Goal: Information Seeking & Learning: Check status

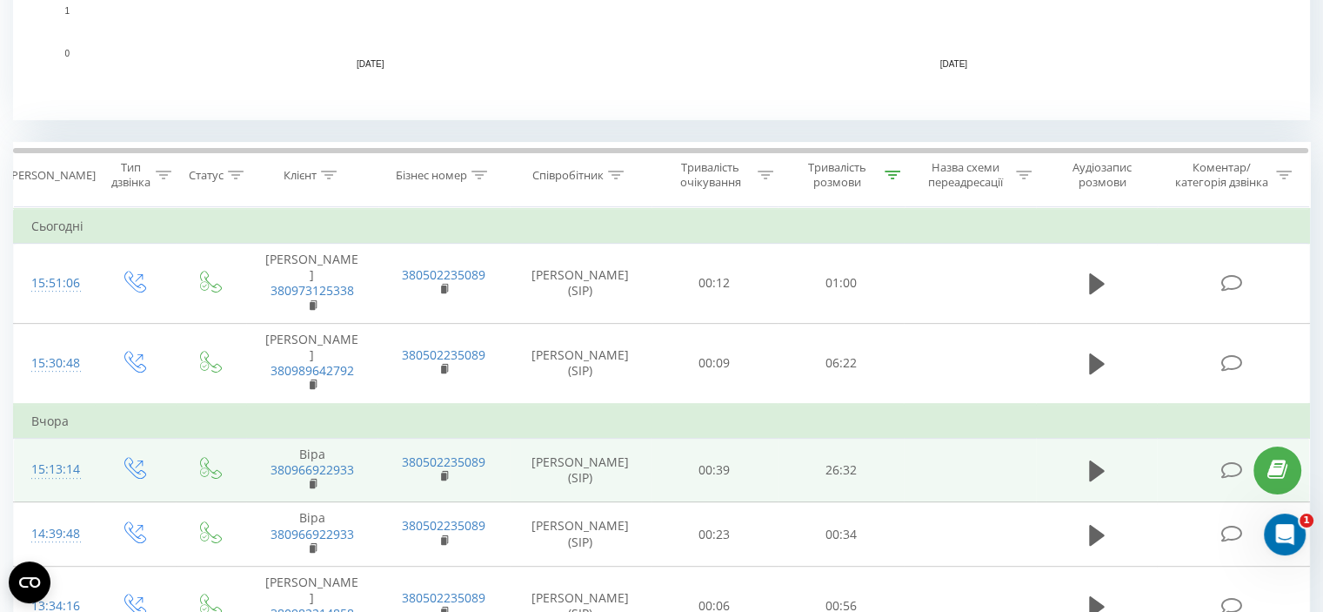
scroll to position [608, 0]
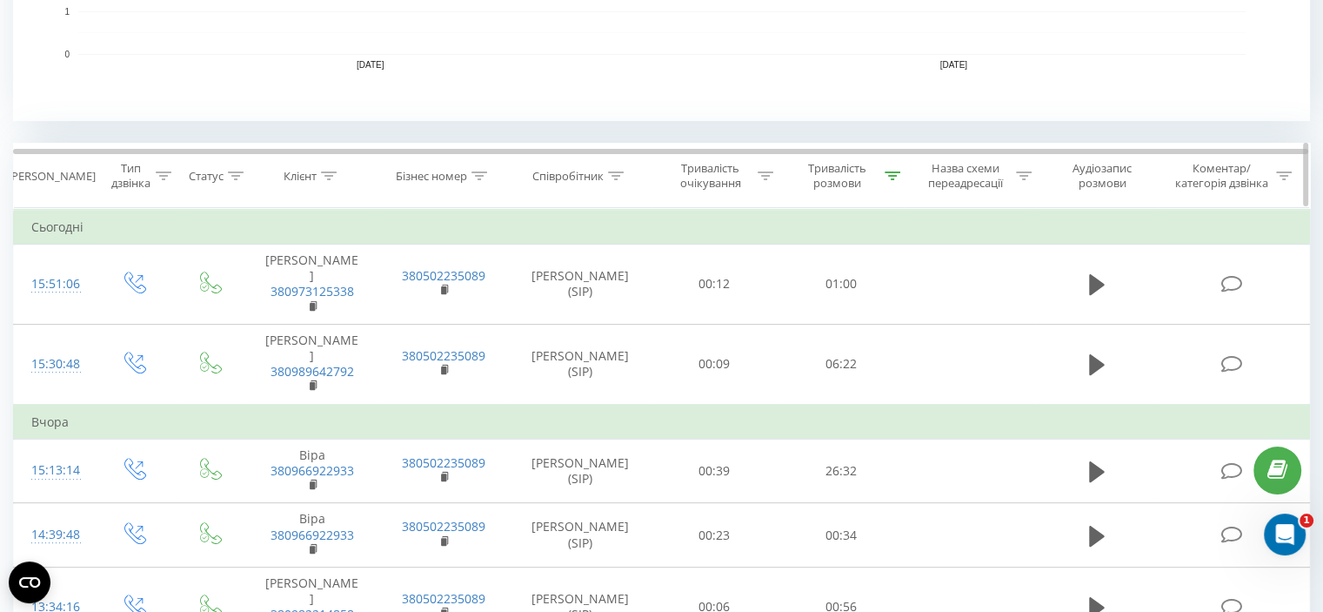
click at [890, 177] on icon at bounding box center [893, 175] width 16 height 9
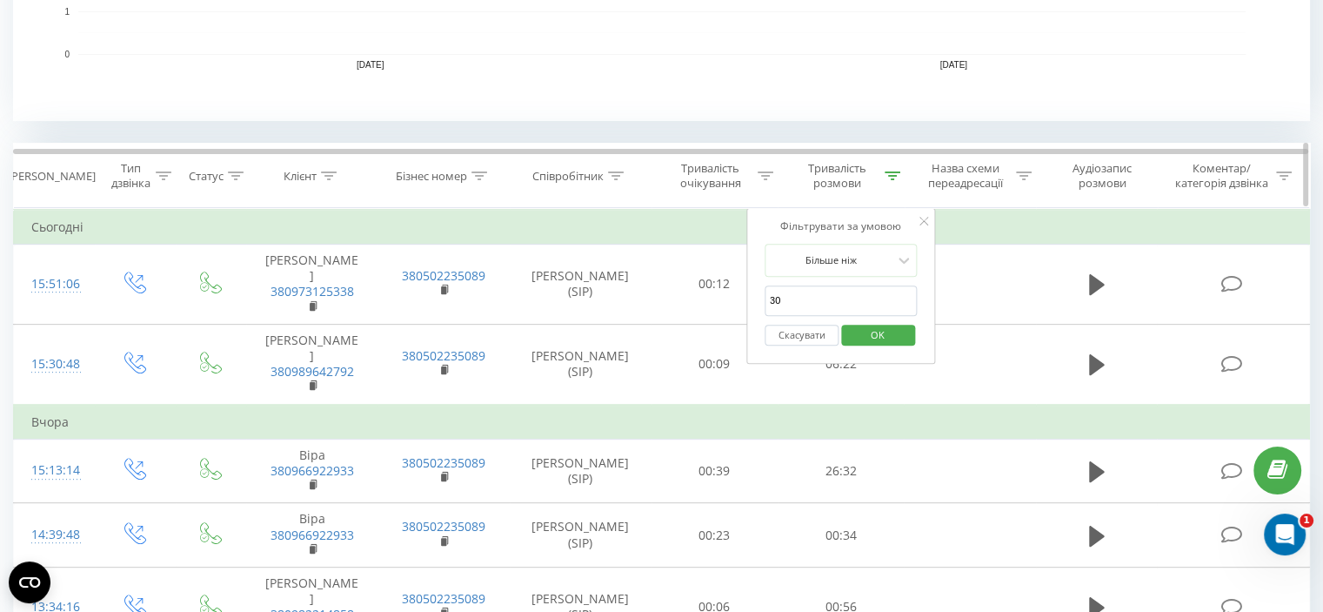
click at [890, 177] on icon at bounding box center [893, 175] width 16 height 9
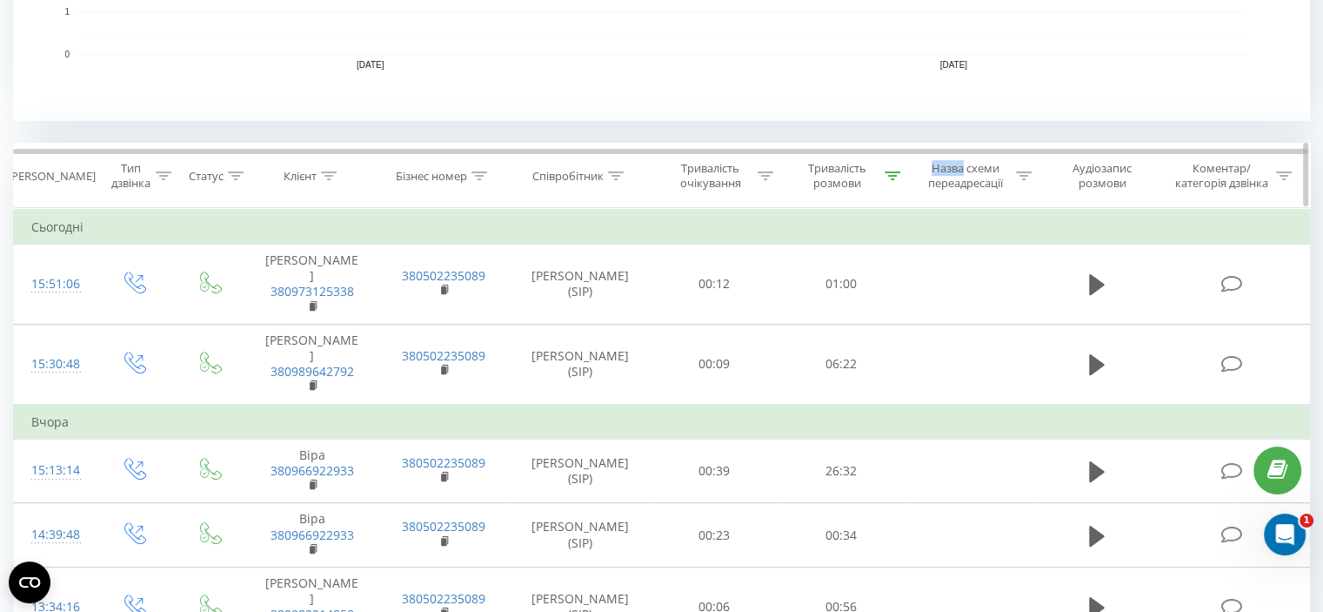
click at [890, 177] on icon at bounding box center [893, 175] width 16 height 9
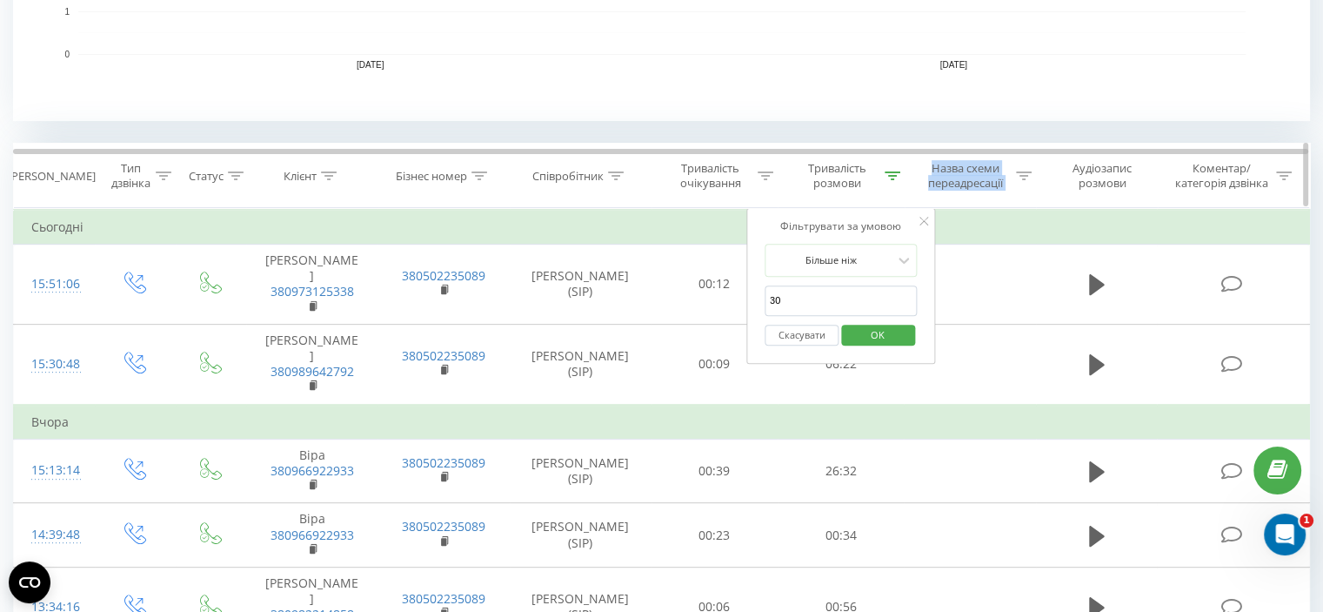
click at [890, 177] on icon at bounding box center [893, 175] width 16 height 9
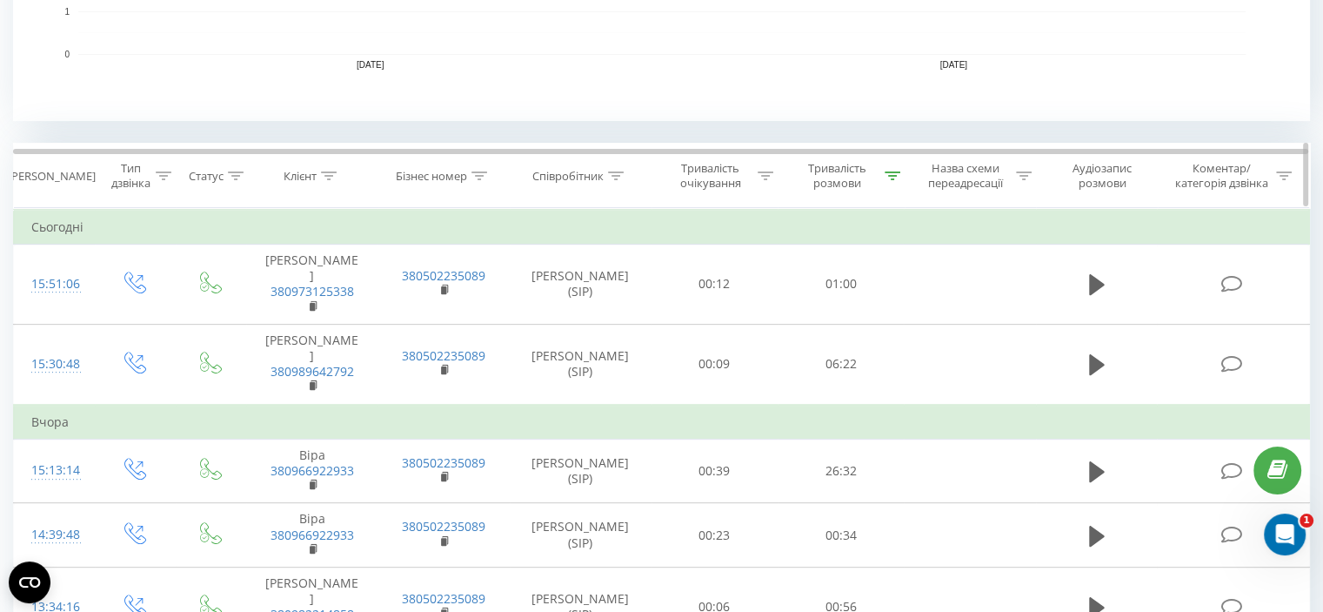
click at [890, 177] on icon at bounding box center [893, 175] width 16 height 9
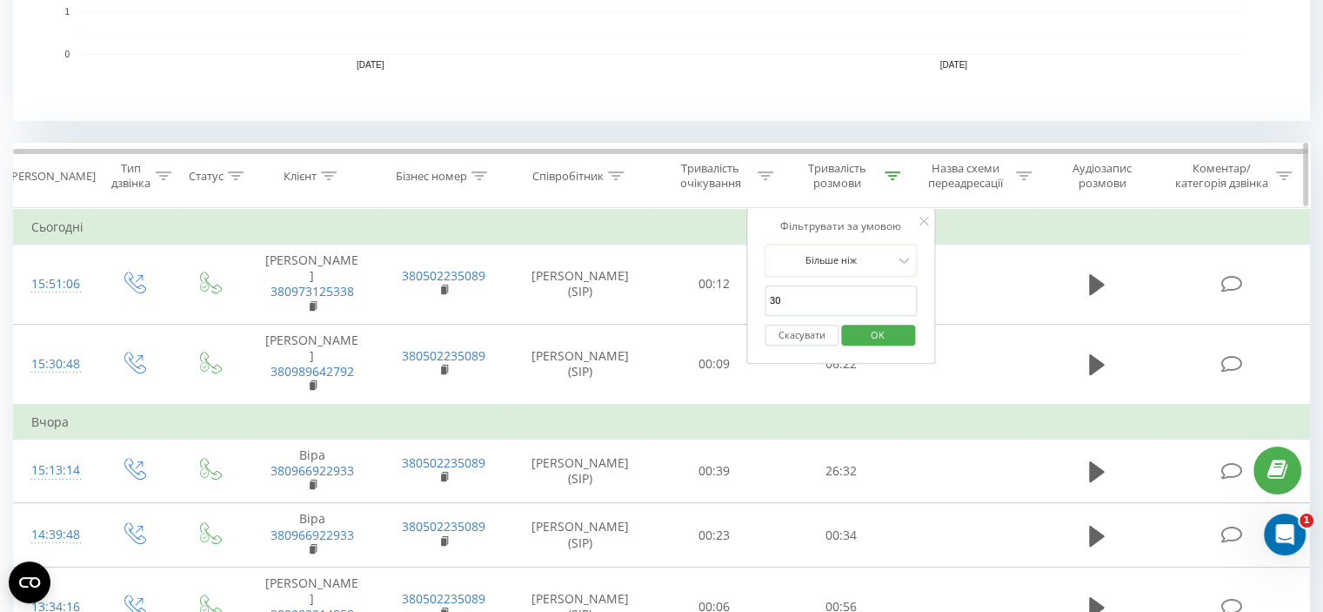
click at [890, 177] on icon at bounding box center [893, 175] width 16 height 9
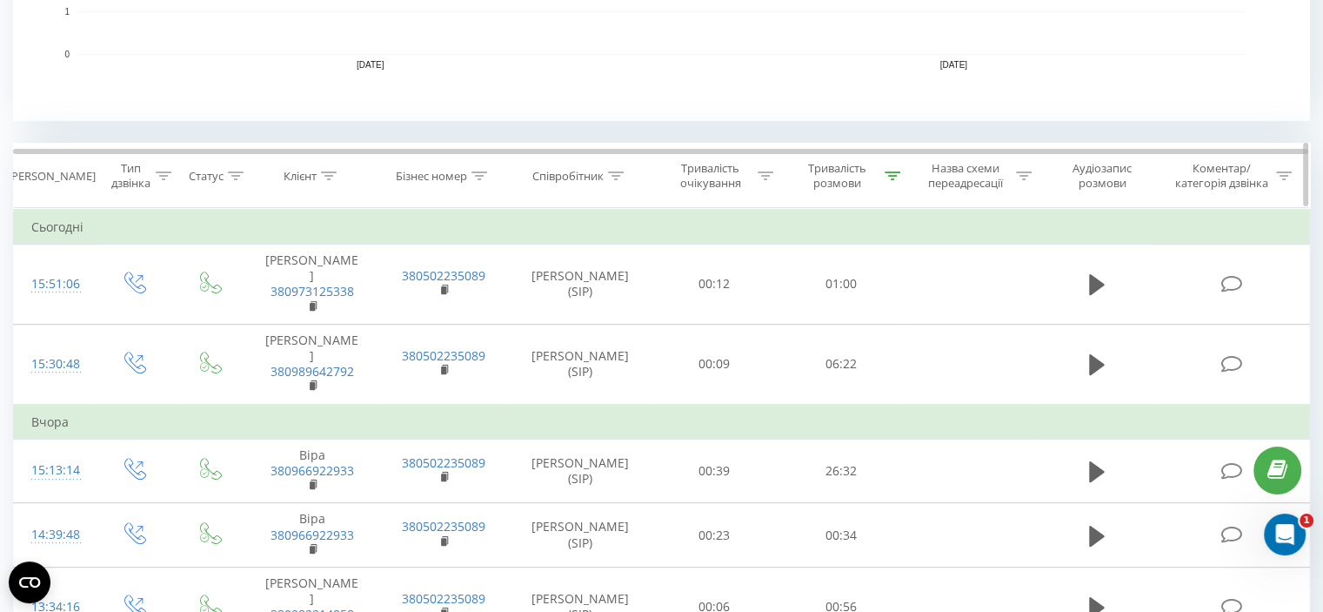
click at [324, 178] on icon at bounding box center [329, 175] width 16 height 9
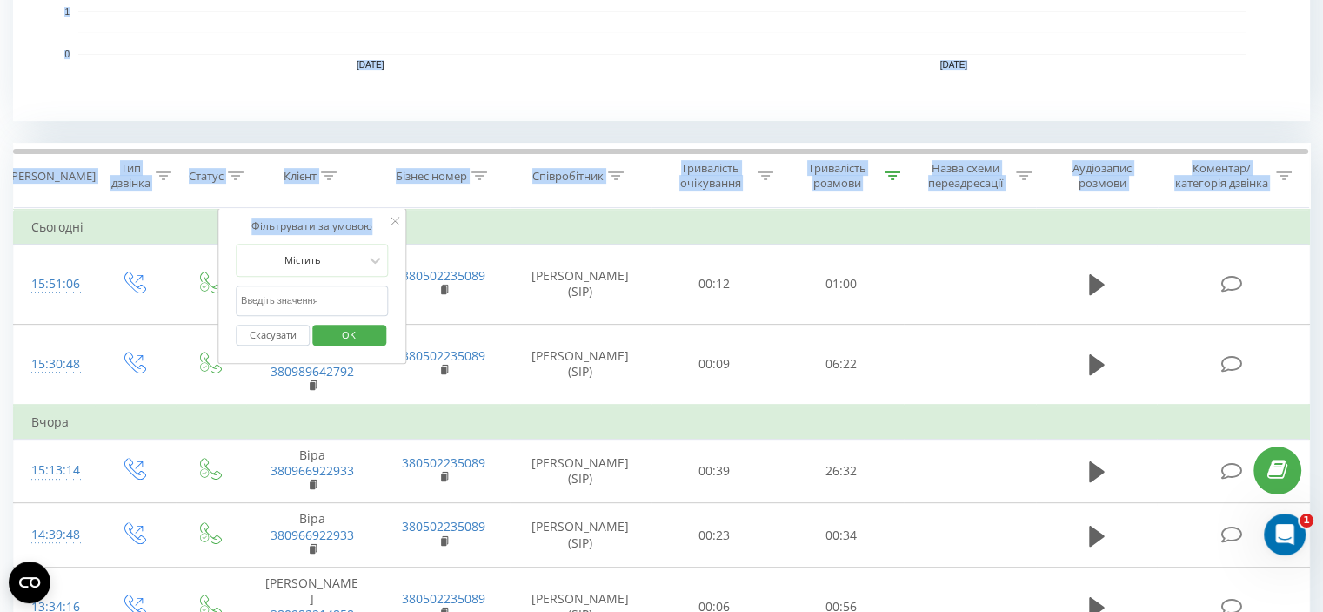
drag, startPoint x: 654, startPoint y: 64, endPoint x: 399, endPoint y: 221, distance: 300.4
click at [399, 221] on div "Всі дзвінки Основний Графік Експорт .csv .xls .xlsx 20.08.2025 - 20.08.2025 Ски…" at bounding box center [661, 158] width 1297 height 1426
click at [399, 221] on icon at bounding box center [396, 221] width 9 height 9
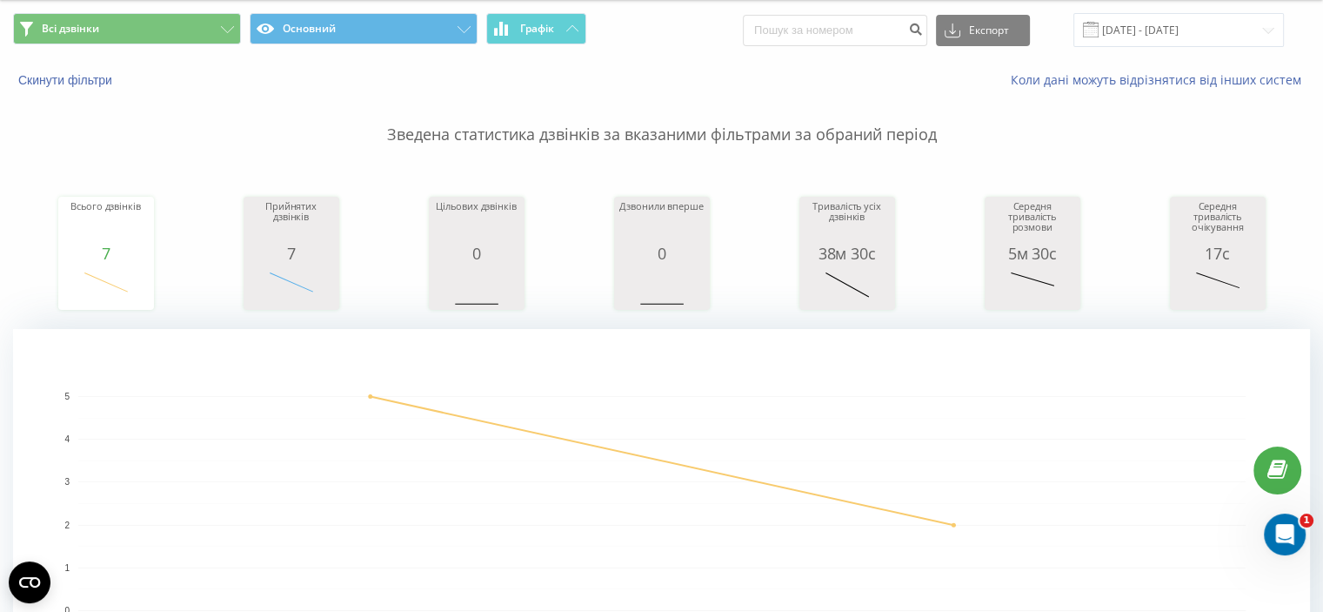
scroll to position [0, 0]
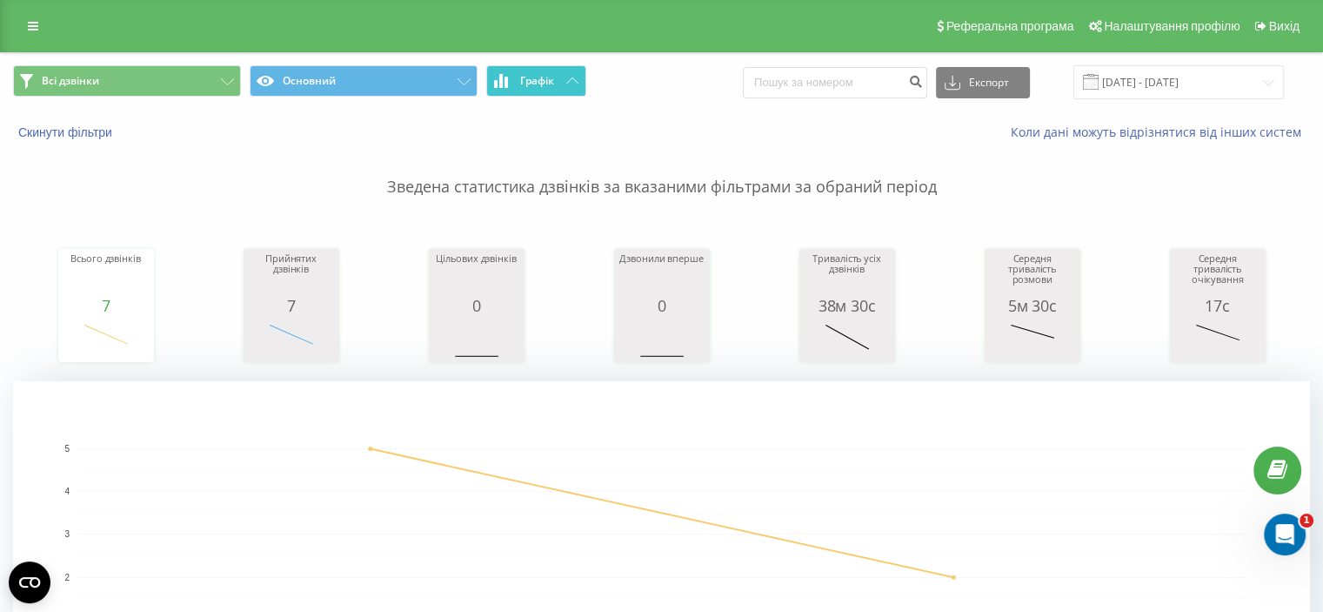
click at [564, 84] on button "Графік" at bounding box center [536, 80] width 100 height 31
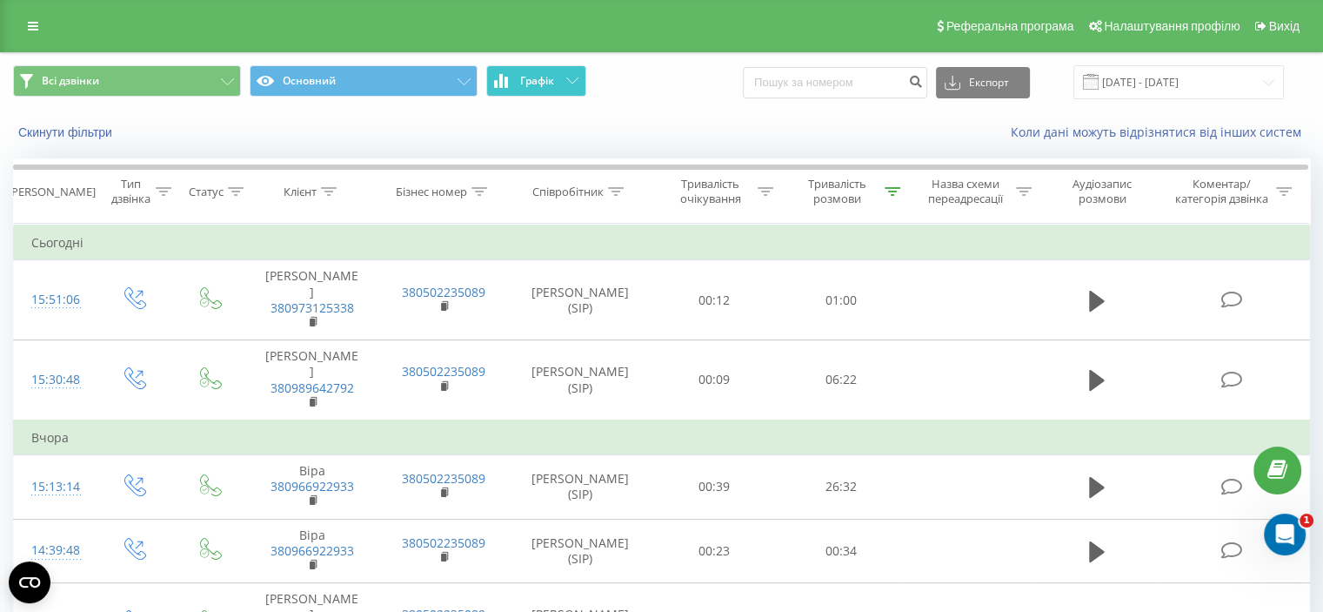
click at [564, 84] on button "Графік" at bounding box center [536, 80] width 100 height 31
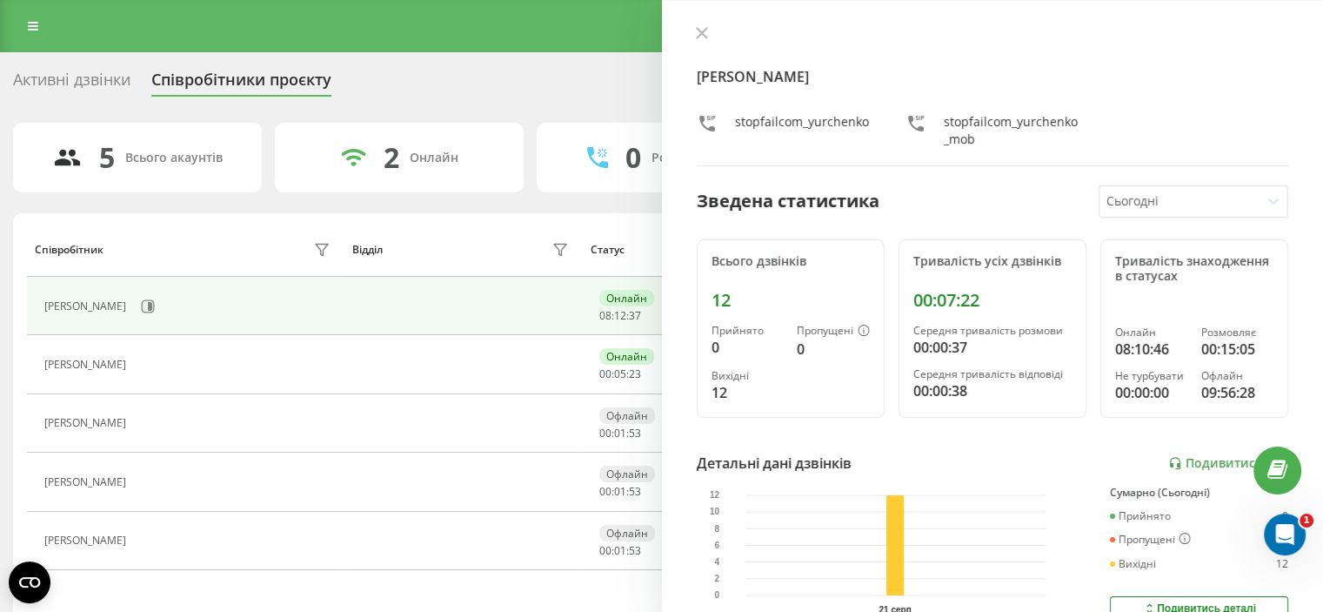
scroll to position [317, 0]
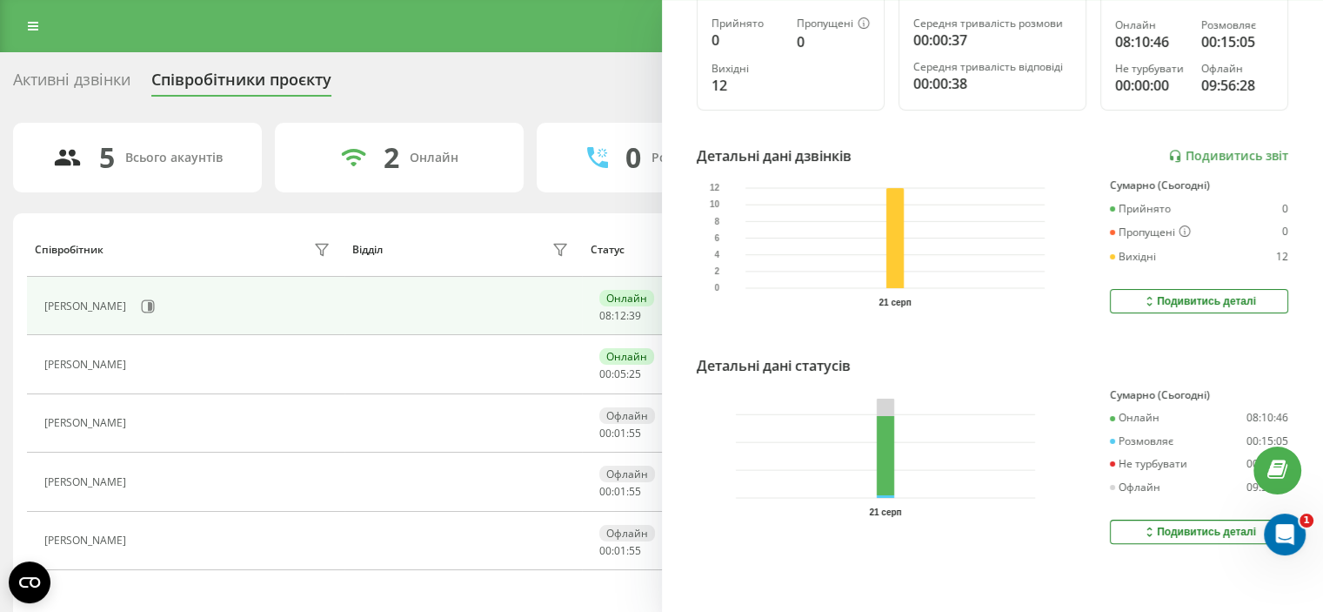
click at [969, 288] on icon "21 серп 0 2 4 6 8 10 12" at bounding box center [877, 242] width 335 height 126
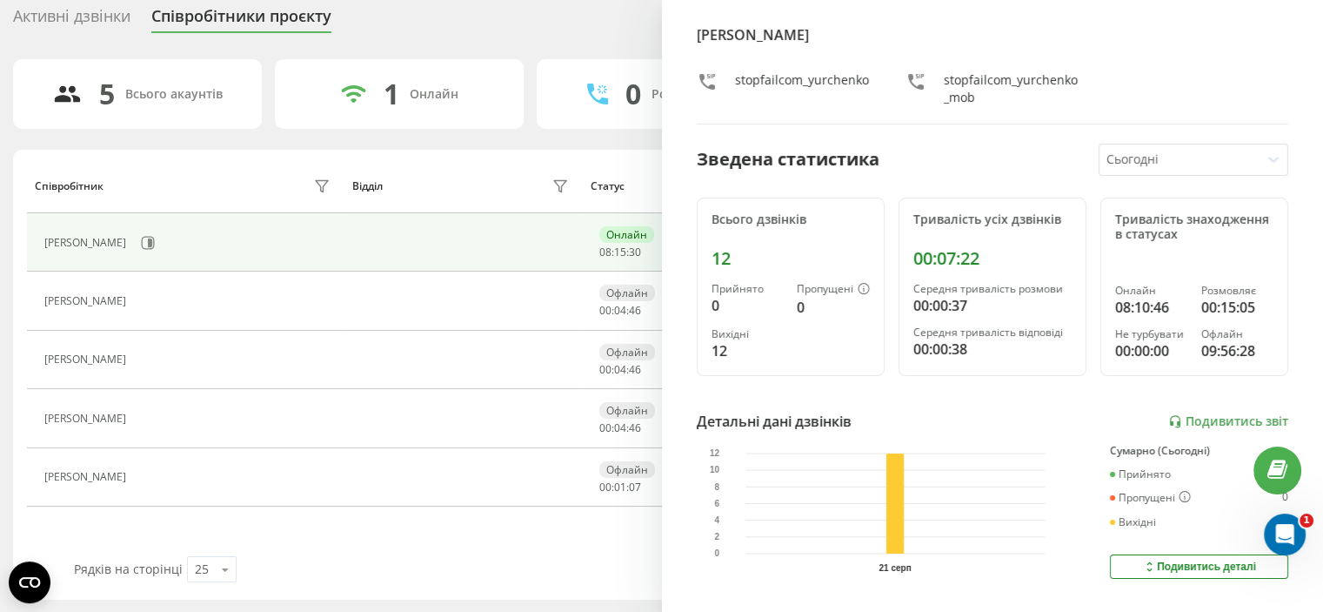
scroll to position [0, 0]
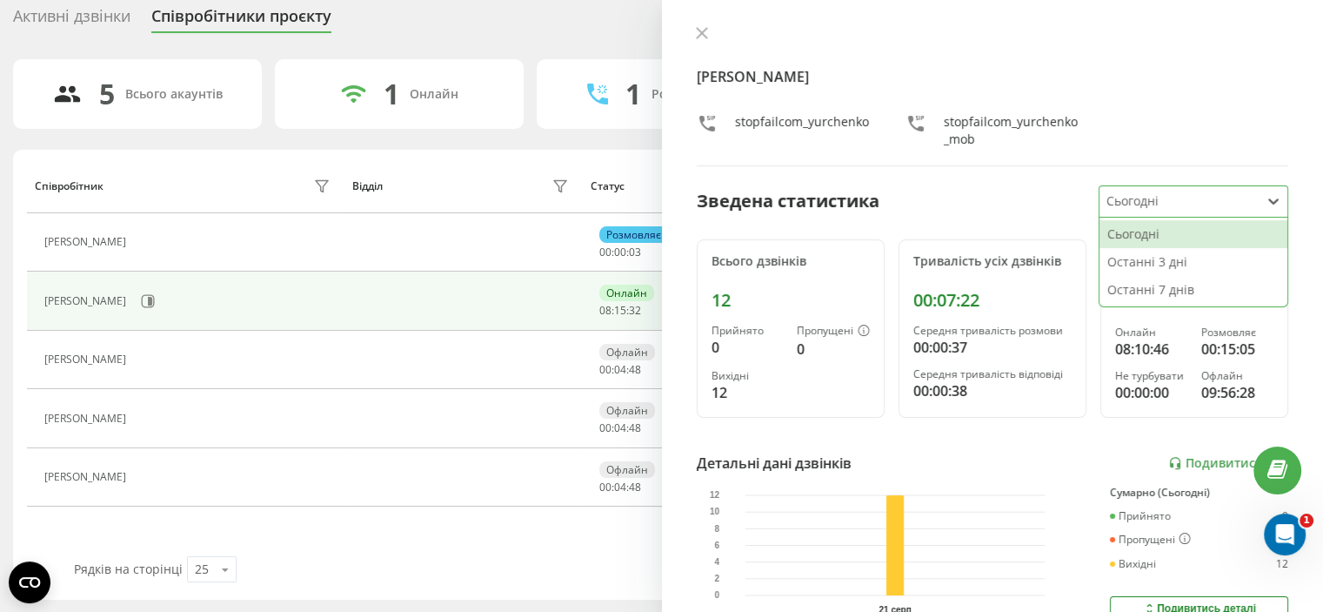
click at [1215, 203] on div at bounding box center [1180, 201] width 147 height 20
click at [1189, 254] on div "Останні 3 дні" at bounding box center [1194, 262] width 188 height 28
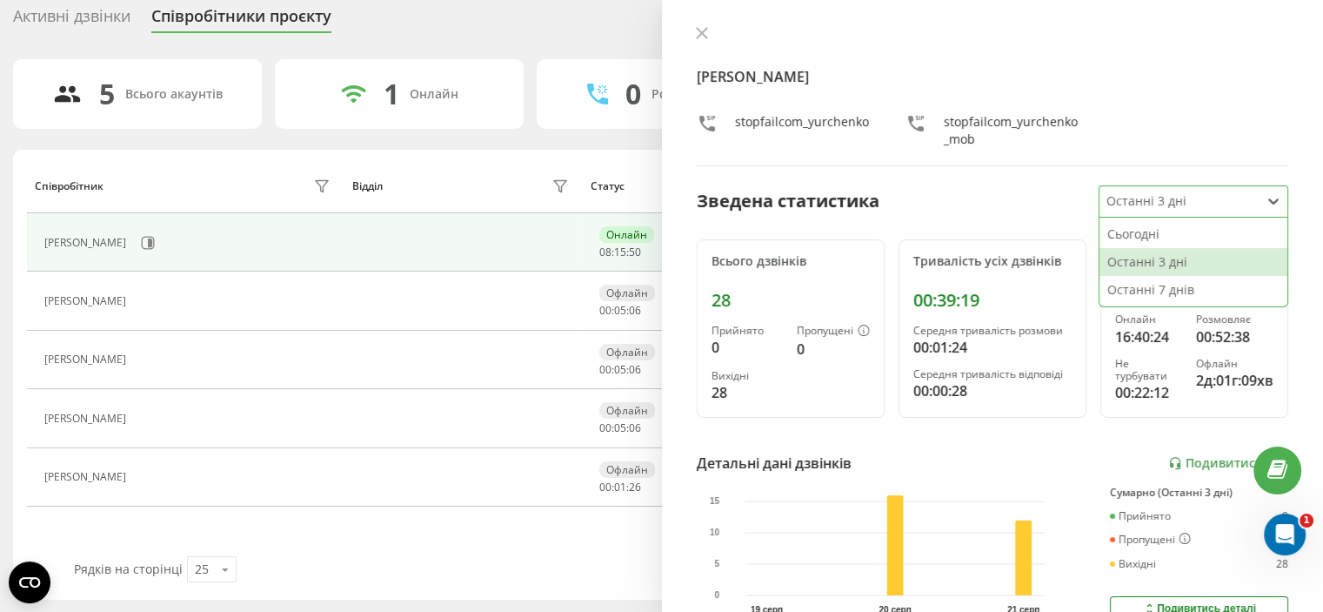
click at [1260, 208] on div at bounding box center [1274, 201] width 28 height 28
click at [1205, 237] on div "Сьогодні" at bounding box center [1194, 234] width 188 height 28
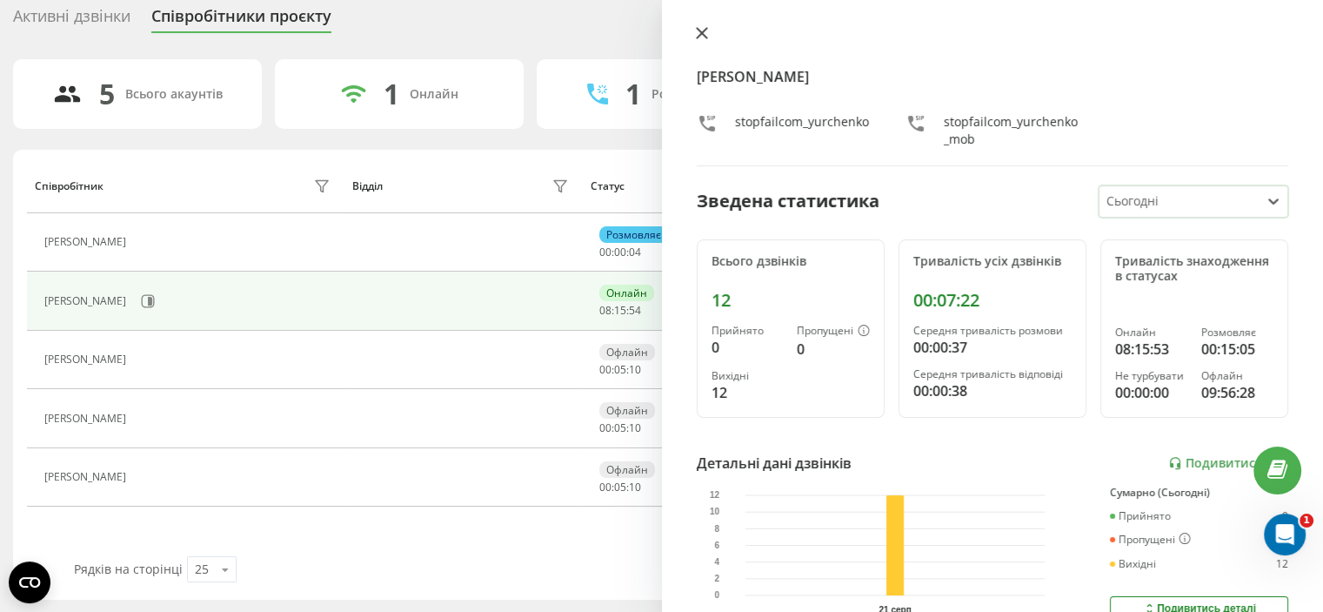
click at [702, 26] on button at bounding box center [702, 34] width 23 height 17
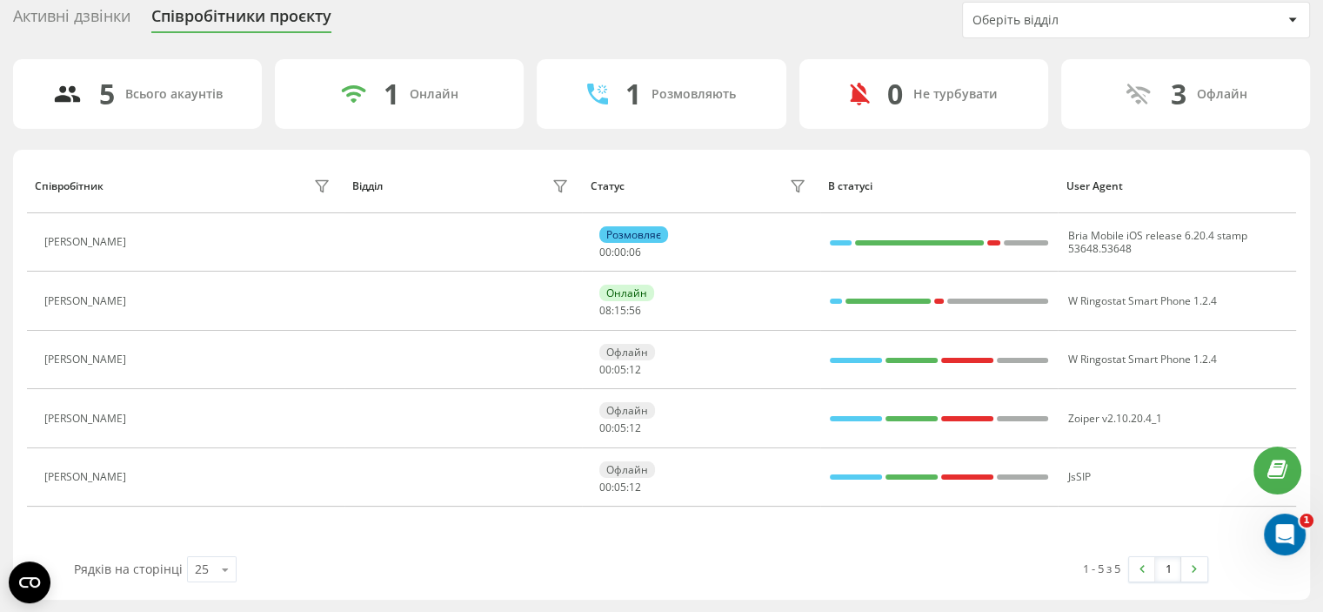
click at [1168, 27] on div "Оберіть відділ" at bounding box center [1136, 20] width 346 height 35
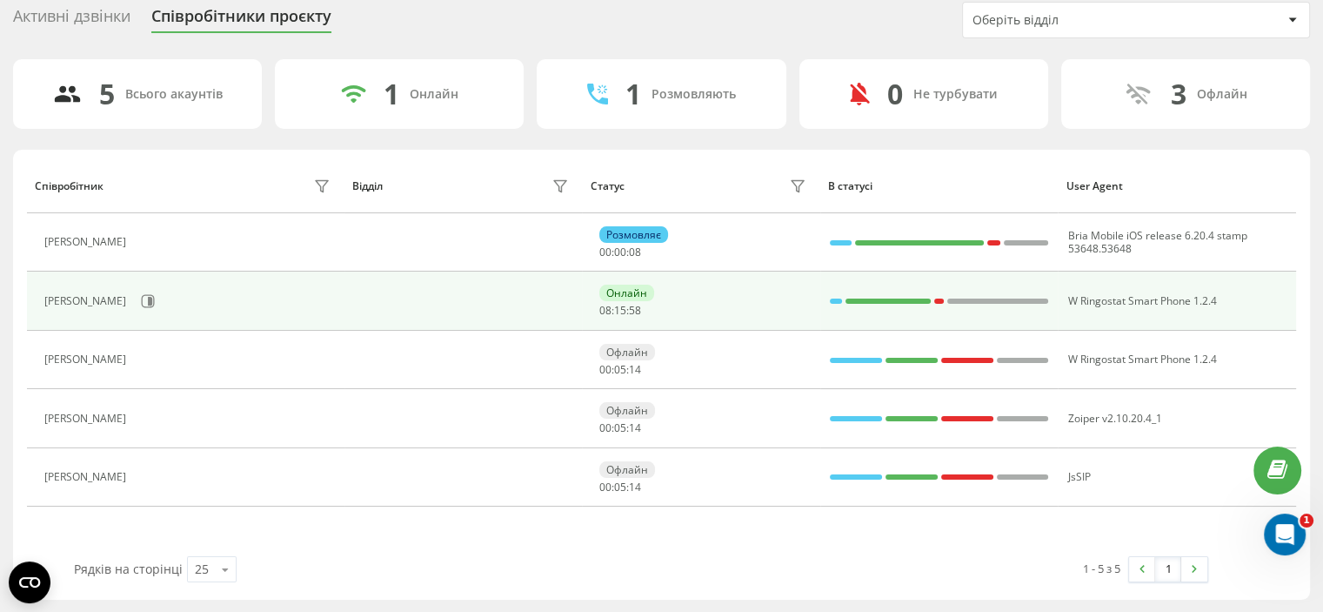
click at [560, 305] on td at bounding box center [464, 300] width 238 height 58
click at [144, 304] on icon at bounding box center [148, 301] width 14 height 14
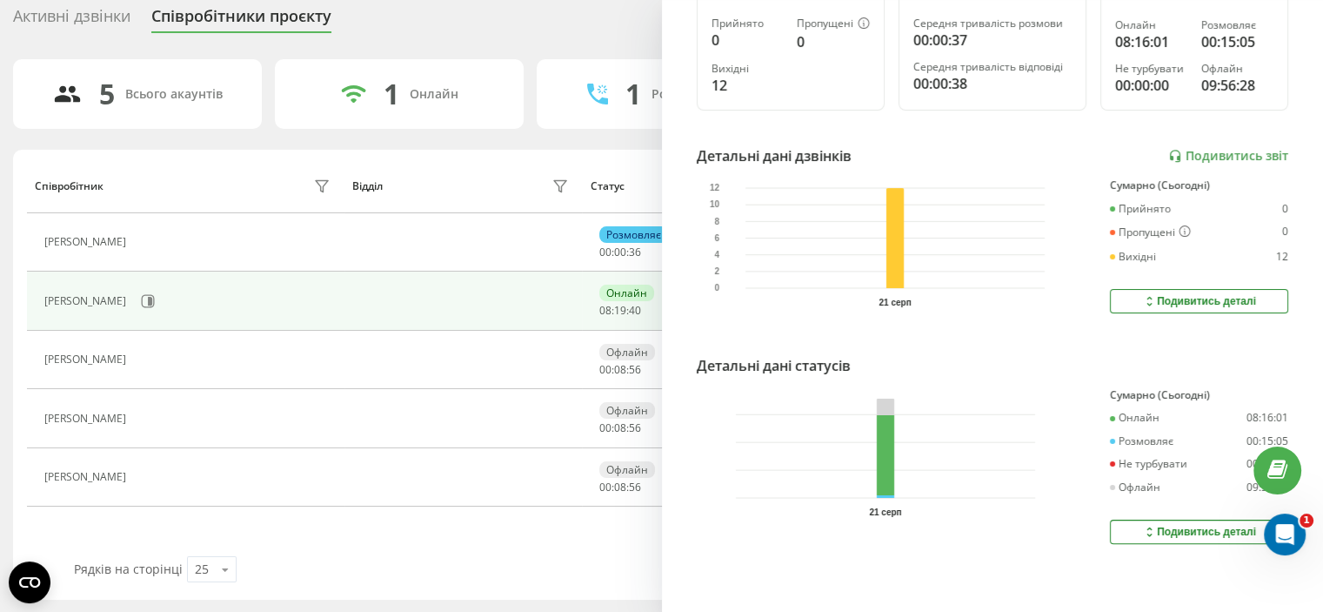
scroll to position [317, 0]
click at [1149, 294] on div "Подивитись деталі" at bounding box center [1199, 301] width 114 height 14
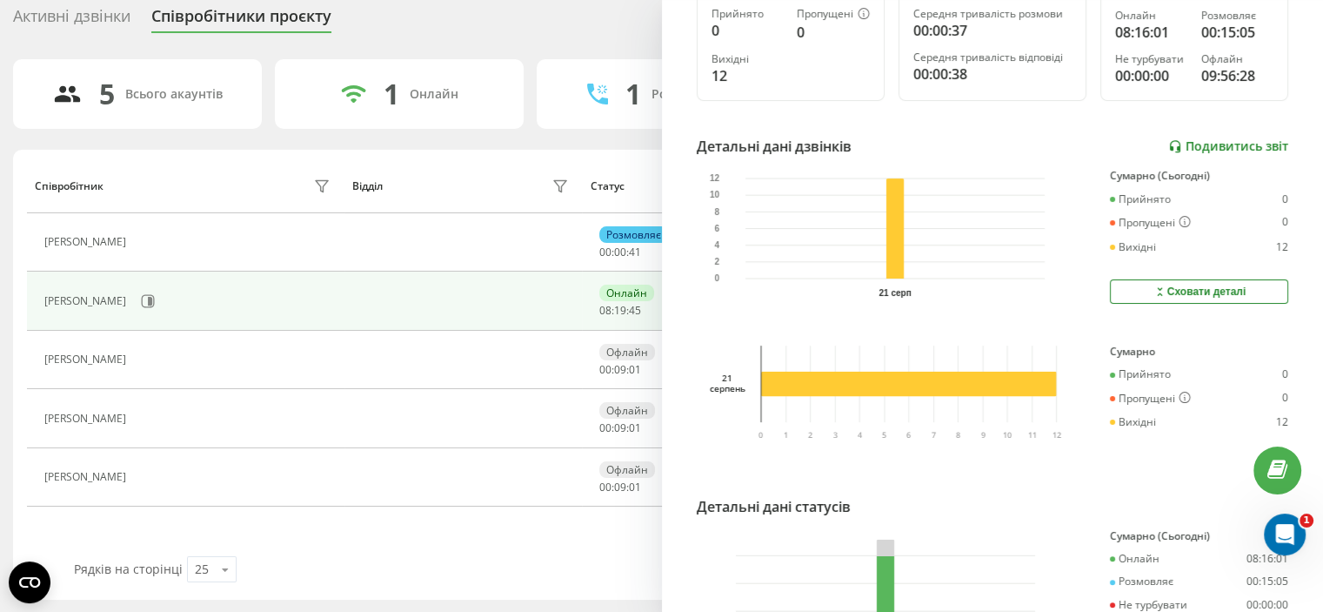
click at [1197, 142] on link "Подивитись звіт" at bounding box center [1229, 146] width 120 height 15
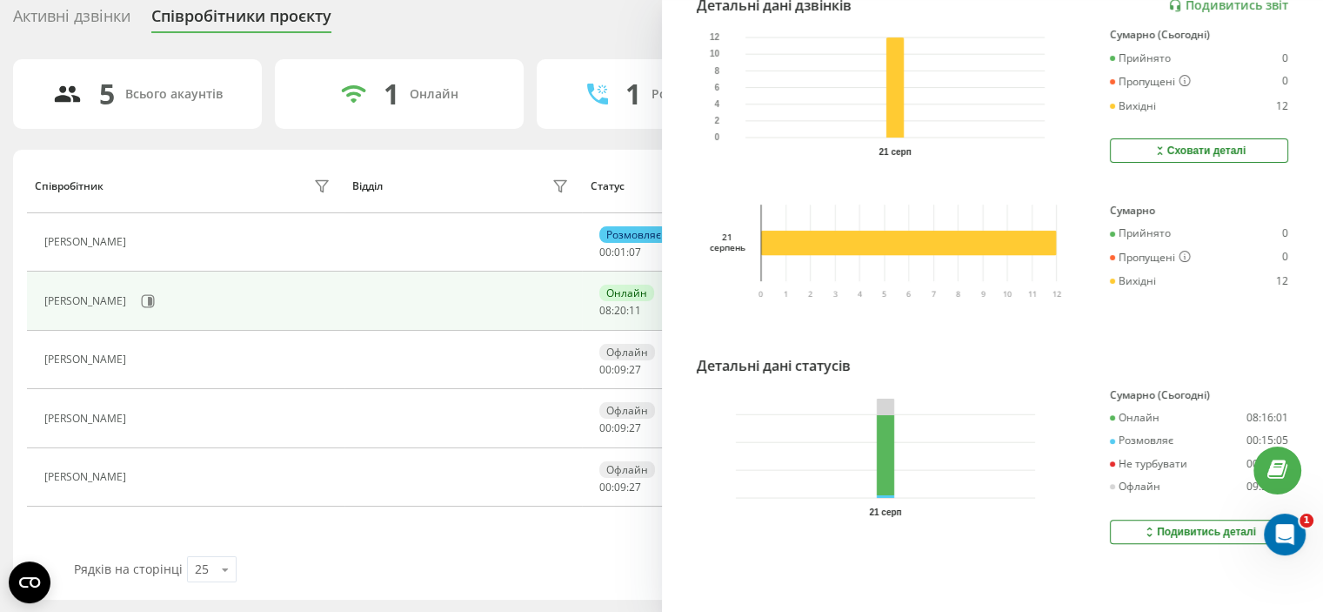
scroll to position [466, 0]
click at [1142, 525] on icon at bounding box center [1149, 532] width 15 height 14
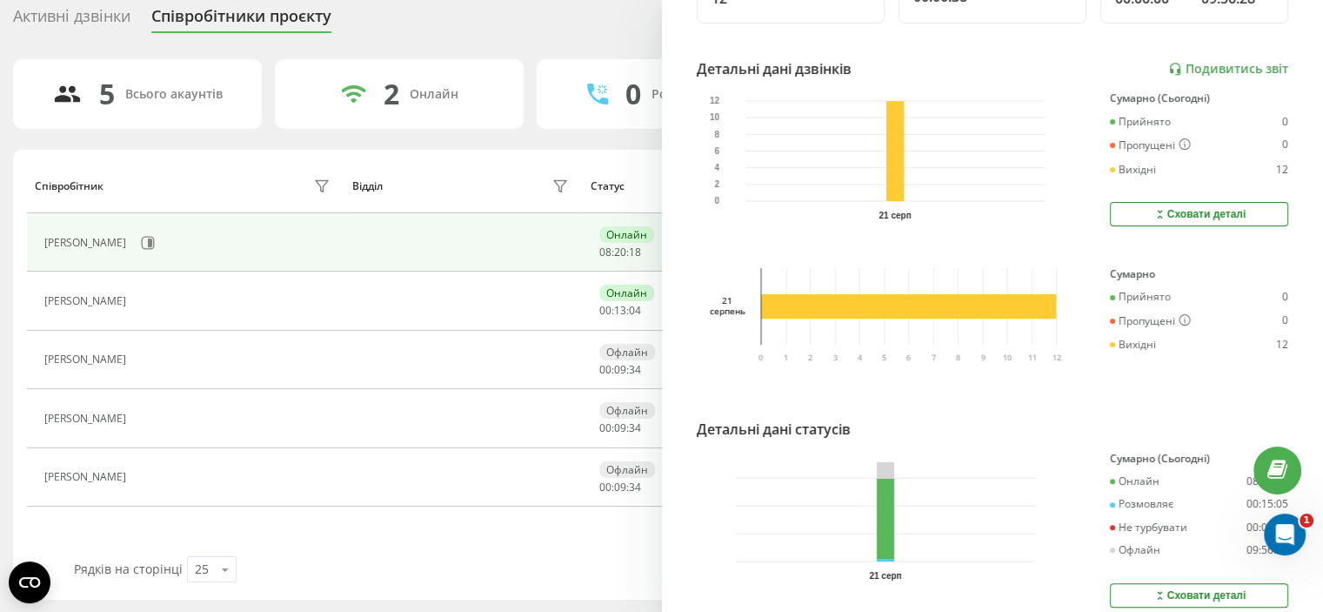
scroll to position [390, 0]
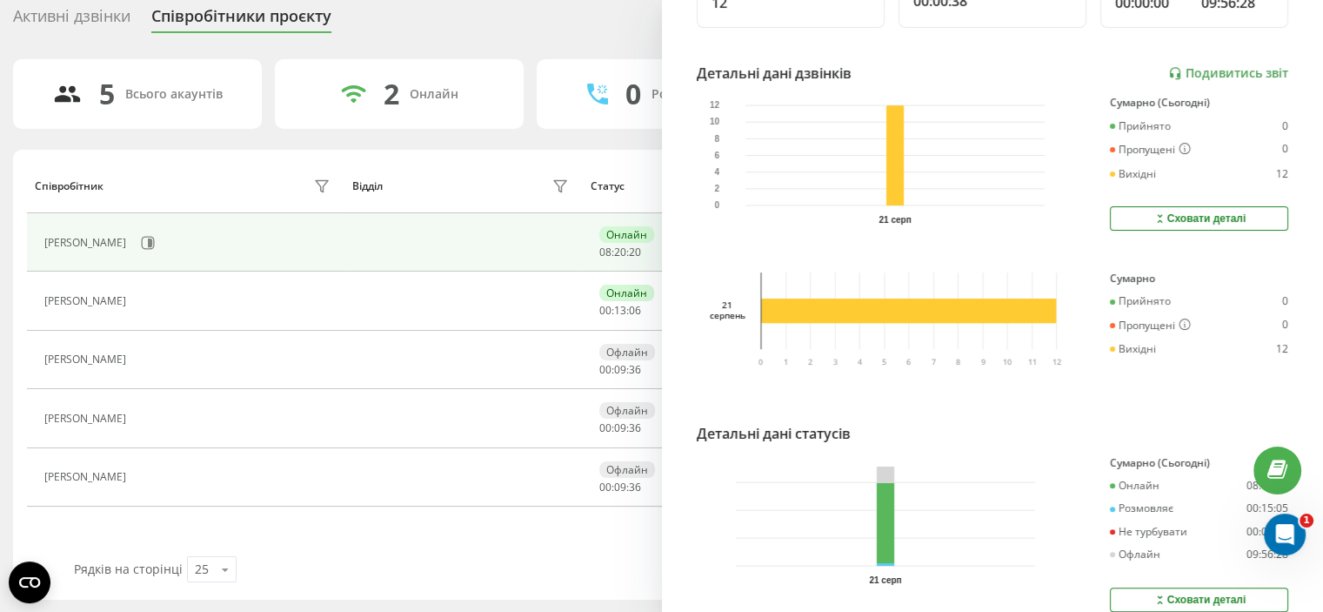
click at [1153, 211] on icon at bounding box center [1160, 218] width 15 height 14
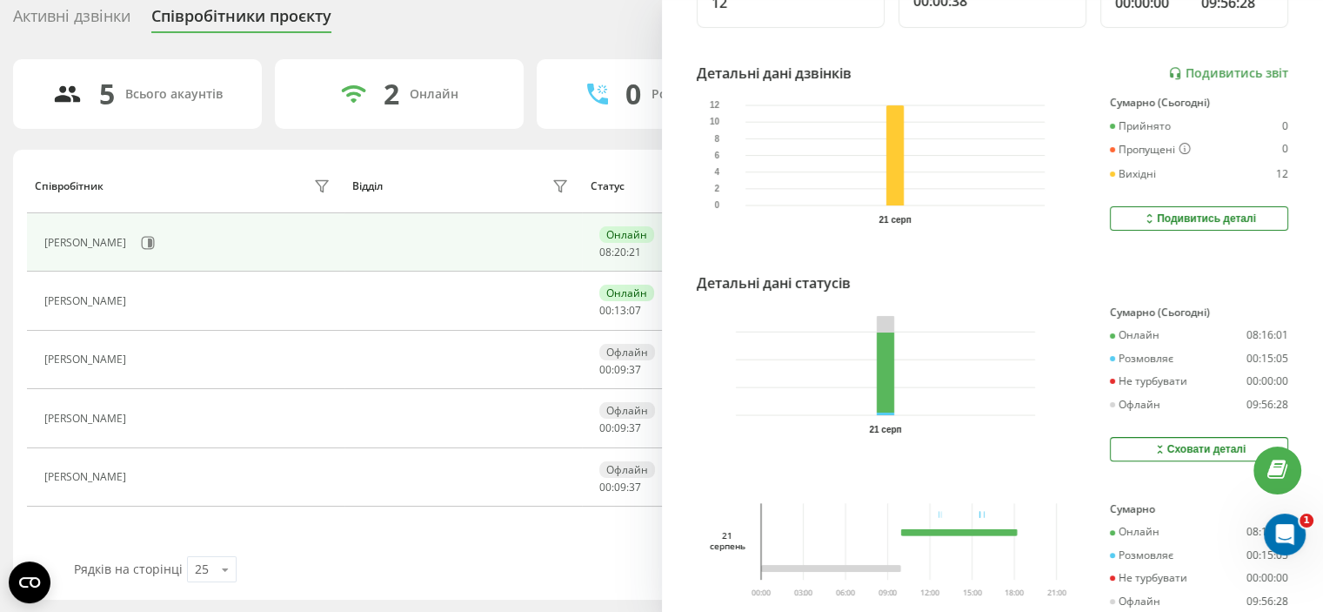
click at [1168, 443] on div "Сховати деталі" at bounding box center [1200, 449] width 94 height 14
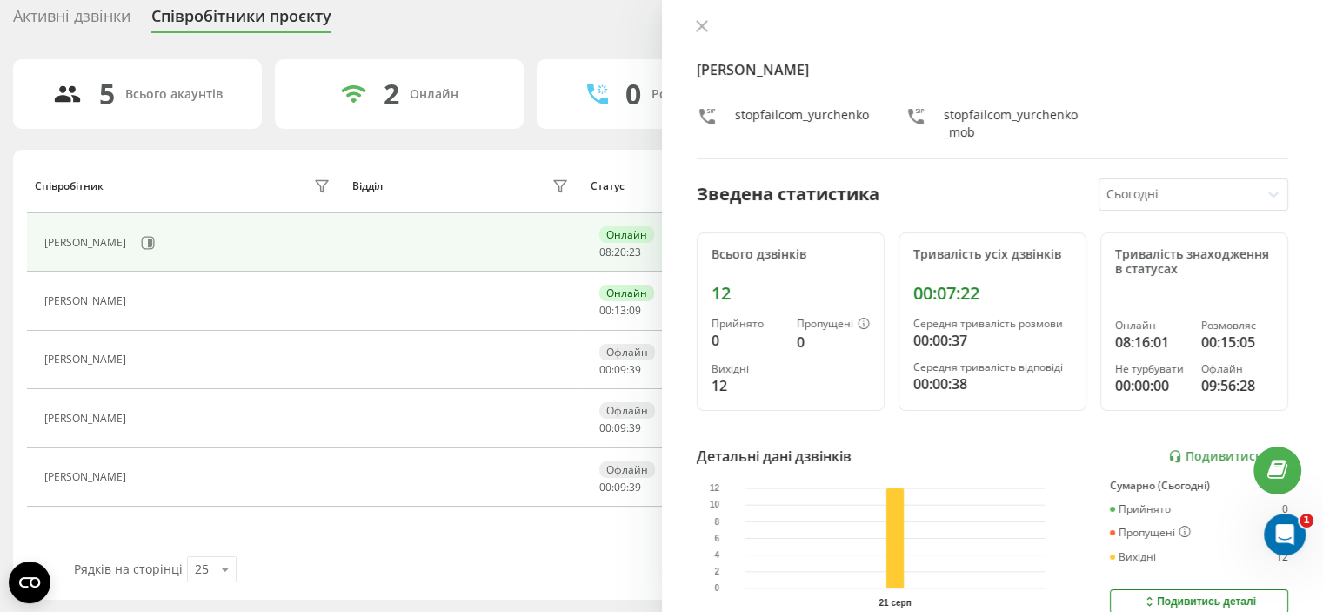
scroll to position [0, 0]
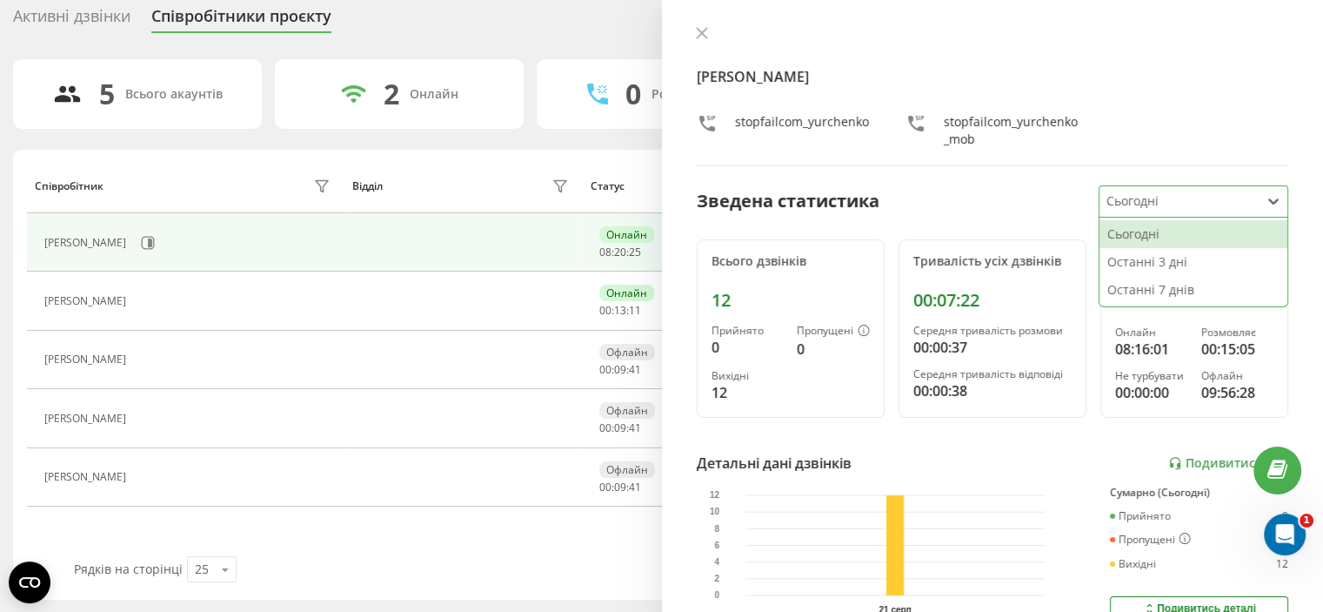
click at [1245, 190] on div "Сьогодні" at bounding box center [1180, 201] width 160 height 30
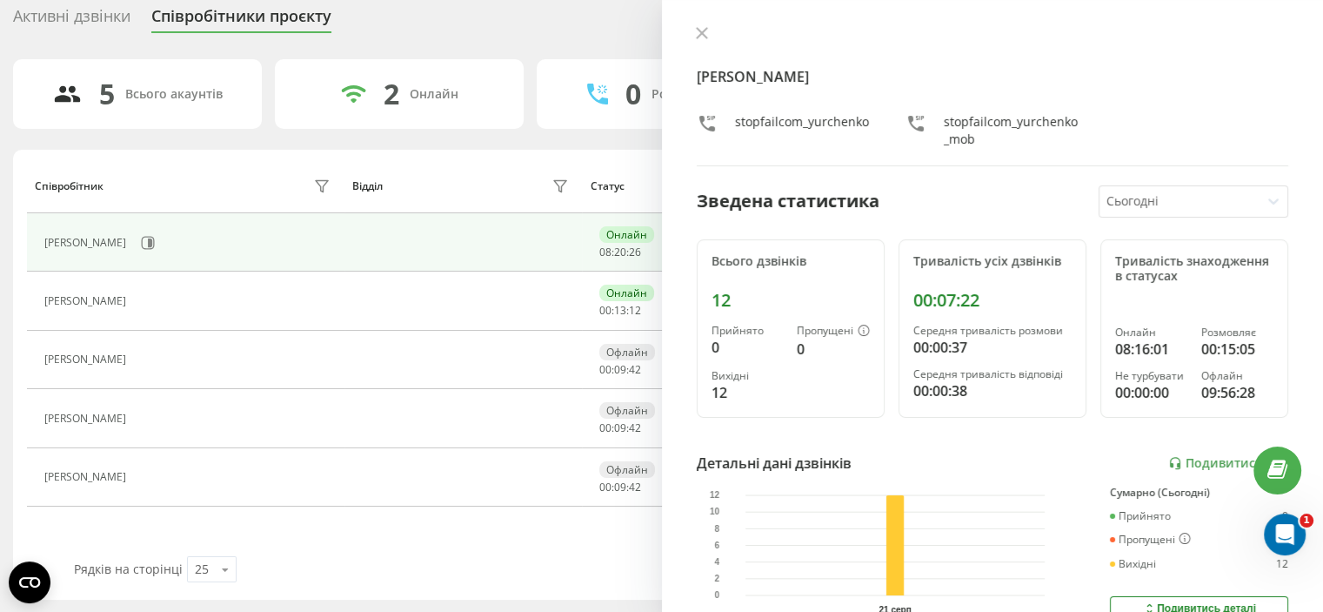
click at [1246, 96] on div "Anna Yurchenko stopfailcom_yurchenko stopfailcom_yurchenko_mob" at bounding box center [993, 96] width 593 height 140
